Goal: Information Seeking & Learning: Check status

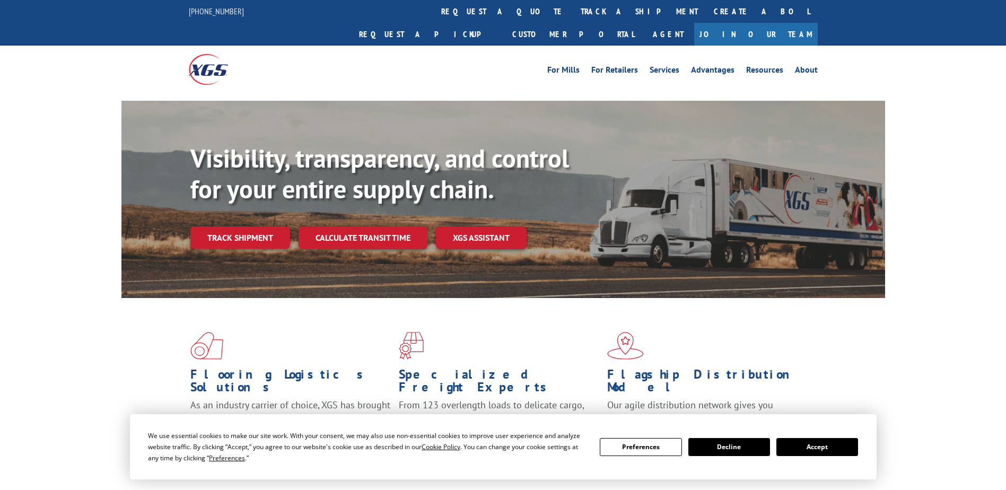
click at [261, 226] on link "Track shipment" at bounding box center [240, 237] width 100 height 22
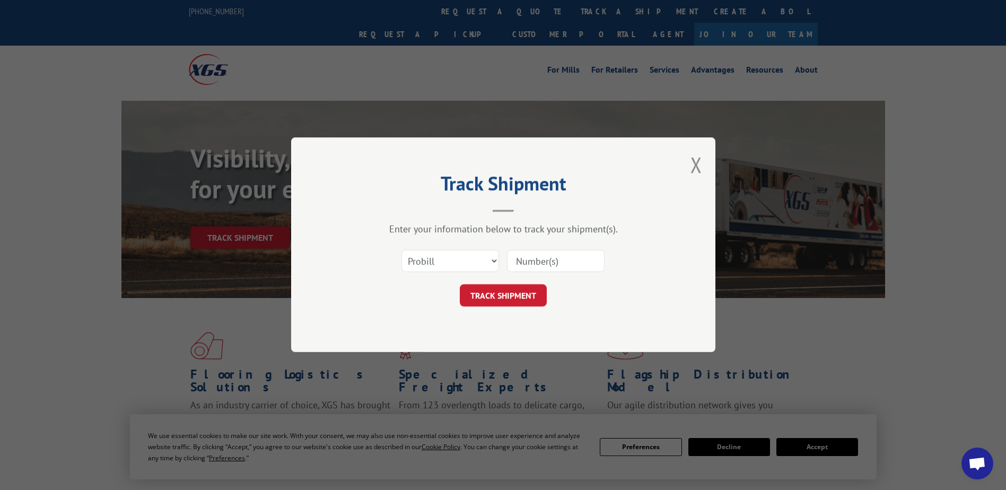
click at [534, 259] on input at bounding box center [556, 261] width 98 height 22
paste input "15095649"
type input "15095649"
click at [530, 297] on button "TRACK SHIPMENT" at bounding box center [503, 296] width 87 height 22
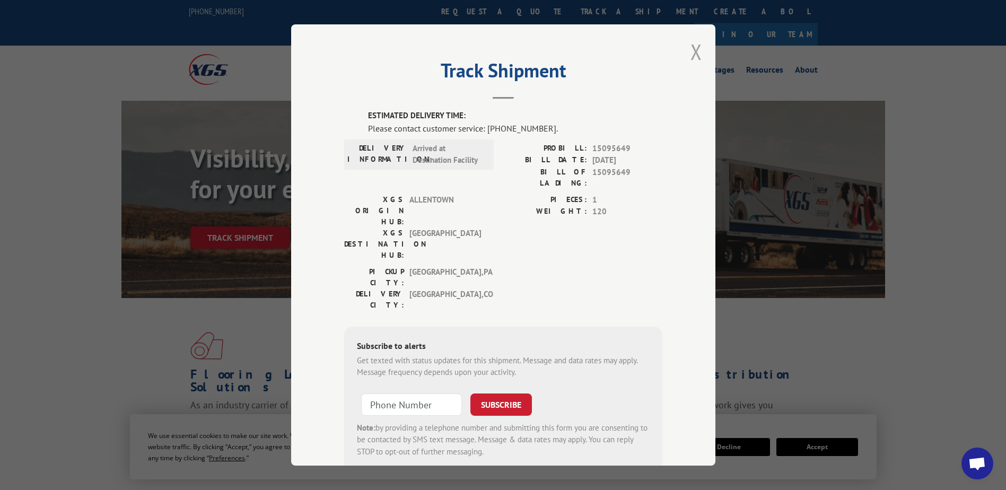
click at [697, 49] on button "Close modal" at bounding box center [697, 52] width 12 height 28
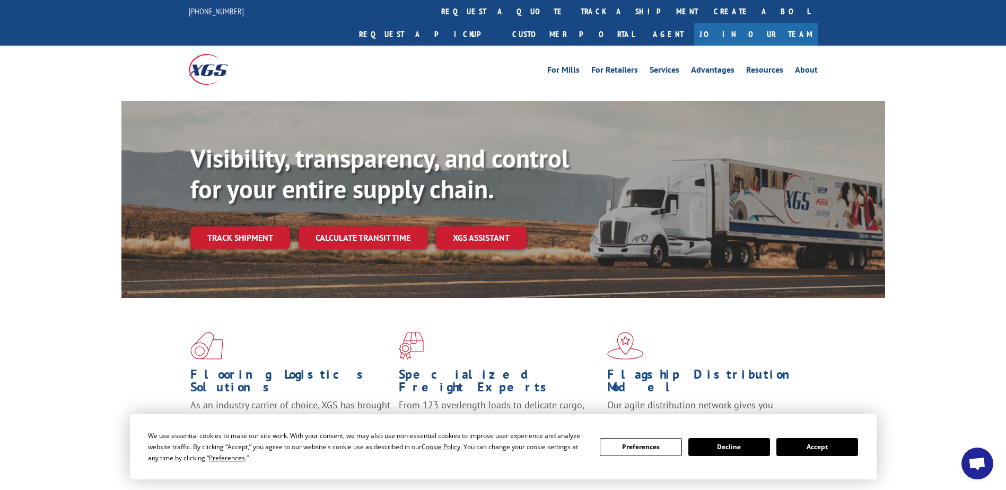
click at [258, 226] on link "Track shipment" at bounding box center [240, 237] width 100 height 22
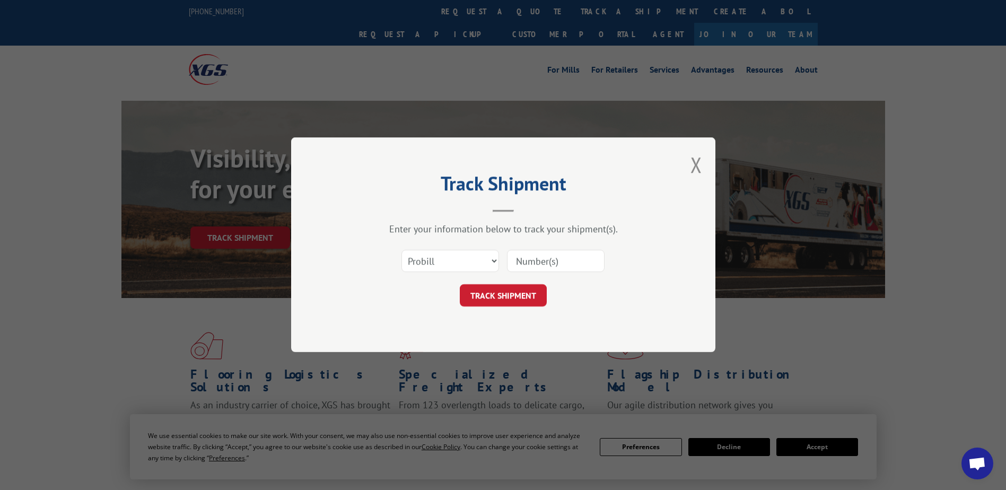
click at [522, 259] on input at bounding box center [556, 261] width 98 height 22
paste input "15095649"
type input "15095649"
click button "TRACK SHIPMENT" at bounding box center [503, 296] width 87 height 22
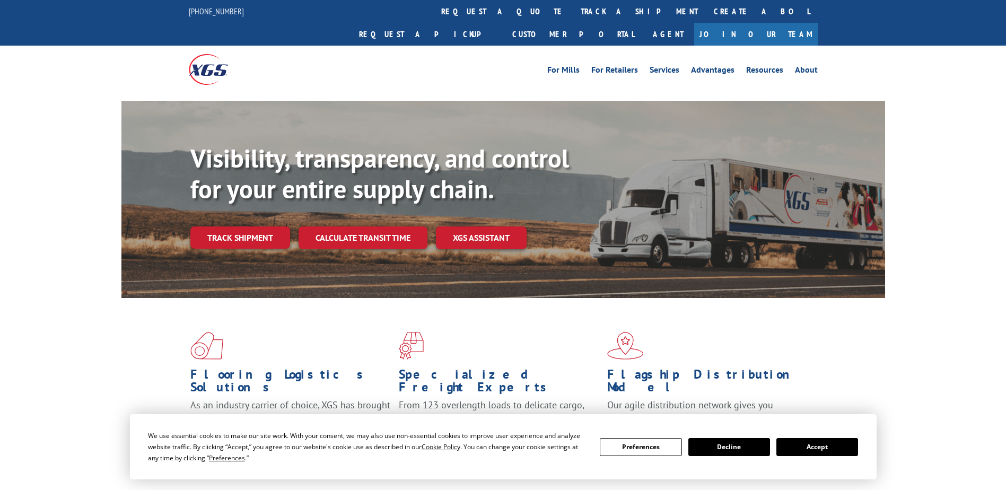
click at [239, 226] on link "Track shipment" at bounding box center [240, 237] width 100 height 22
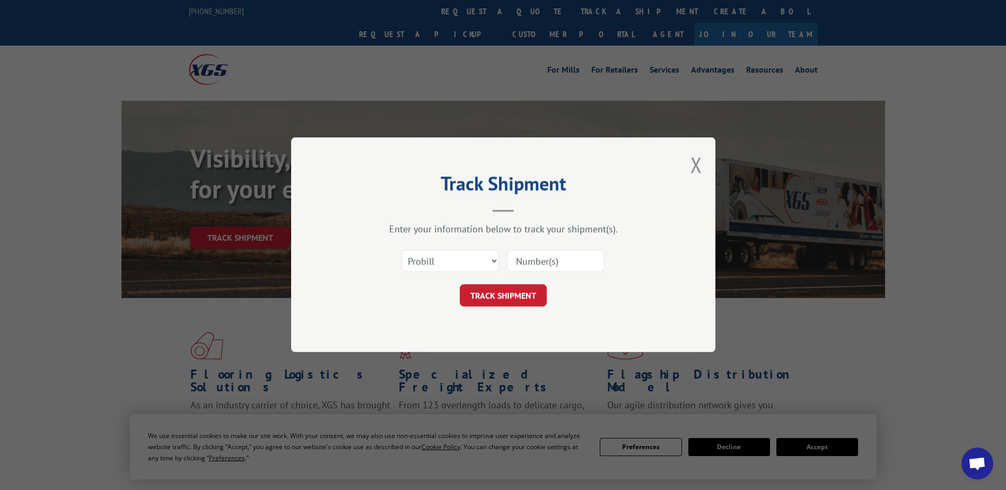
click at [557, 259] on input at bounding box center [556, 261] width 98 height 22
paste input "815065"
type input "815065"
click button "TRACK SHIPMENT" at bounding box center [503, 296] width 87 height 22
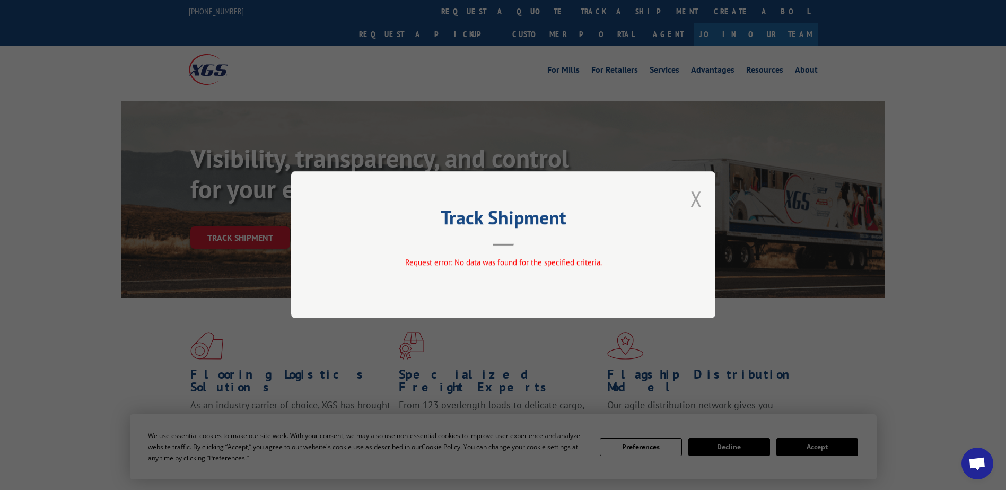
click at [695, 200] on button "Close modal" at bounding box center [697, 199] width 12 height 28
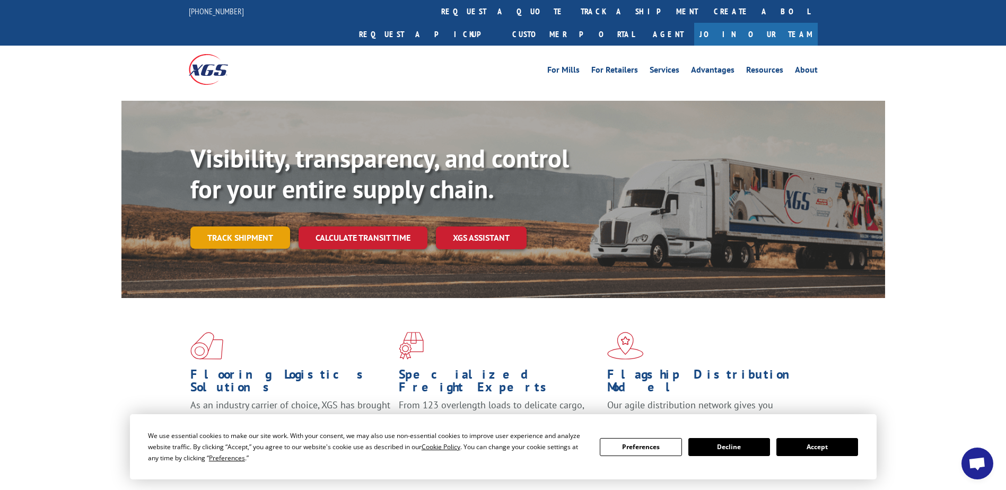
click at [233, 226] on link "Track shipment" at bounding box center [240, 237] width 100 height 22
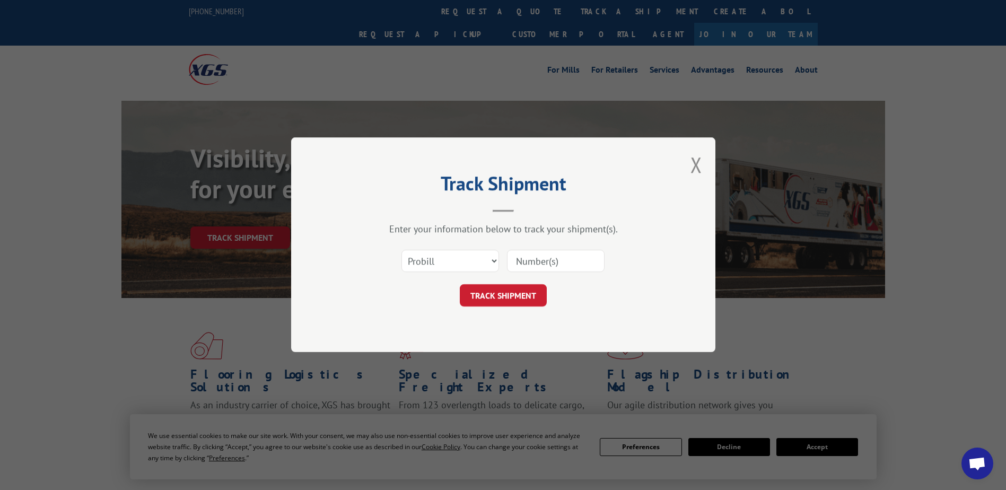
click at [536, 260] on input at bounding box center [556, 261] width 98 height 22
paste input "815065"
type input "815065"
click at [541, 295] on button "TRACK SHIPMENT" at bounding box center [503, 296] width 87 height 22
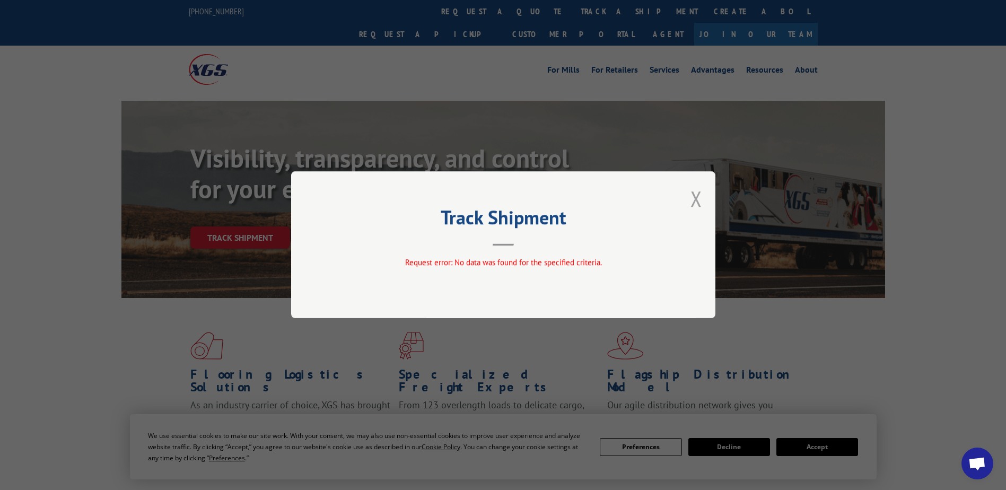
click at [694, 199] on button "Close modal" at bounding box center [697, 199] width 12 height 28
